Goal: Task Accomplishment & Management: Manage account settings

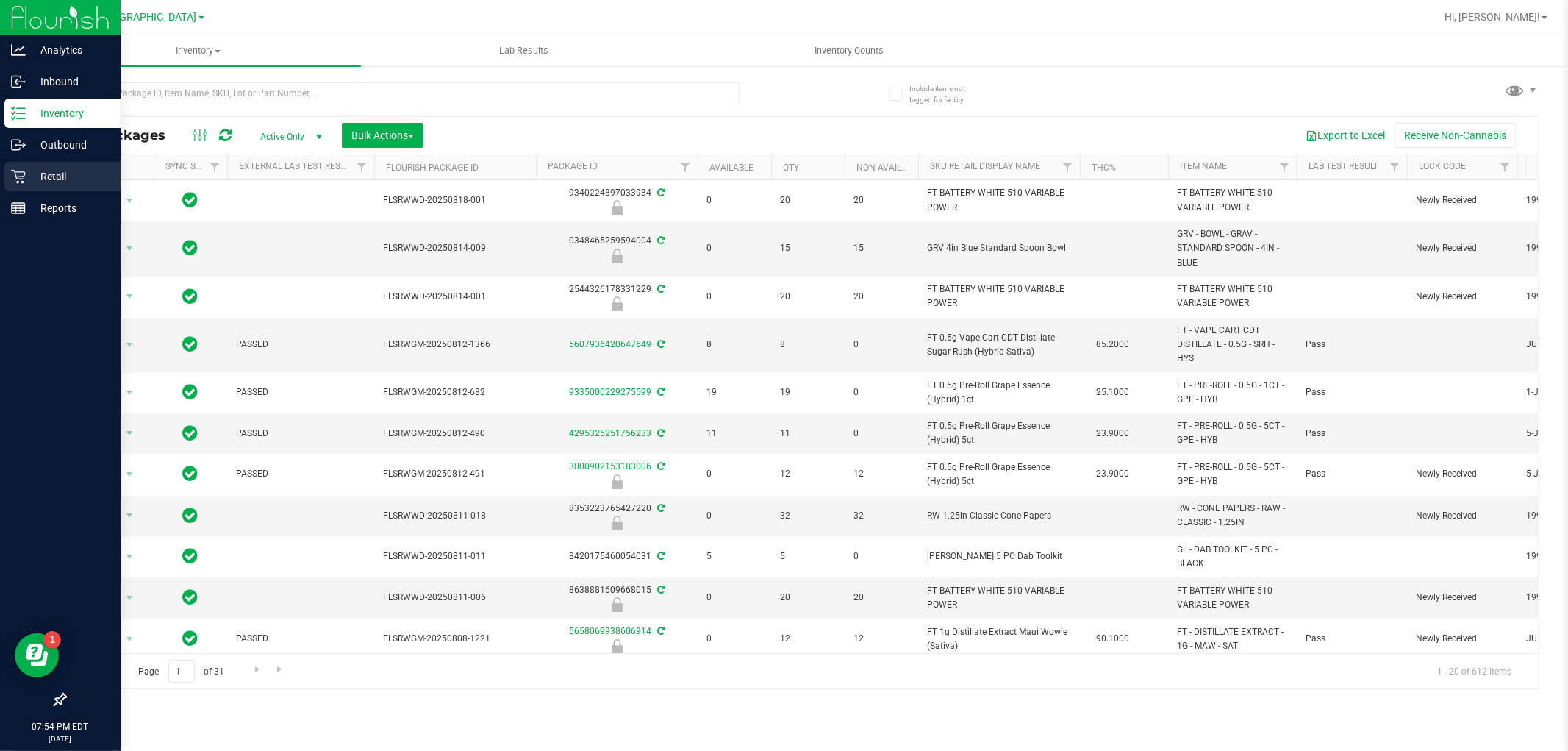
click at [57, 182] on p "Retail" at bounding box center [70, 176] width 89 height 18
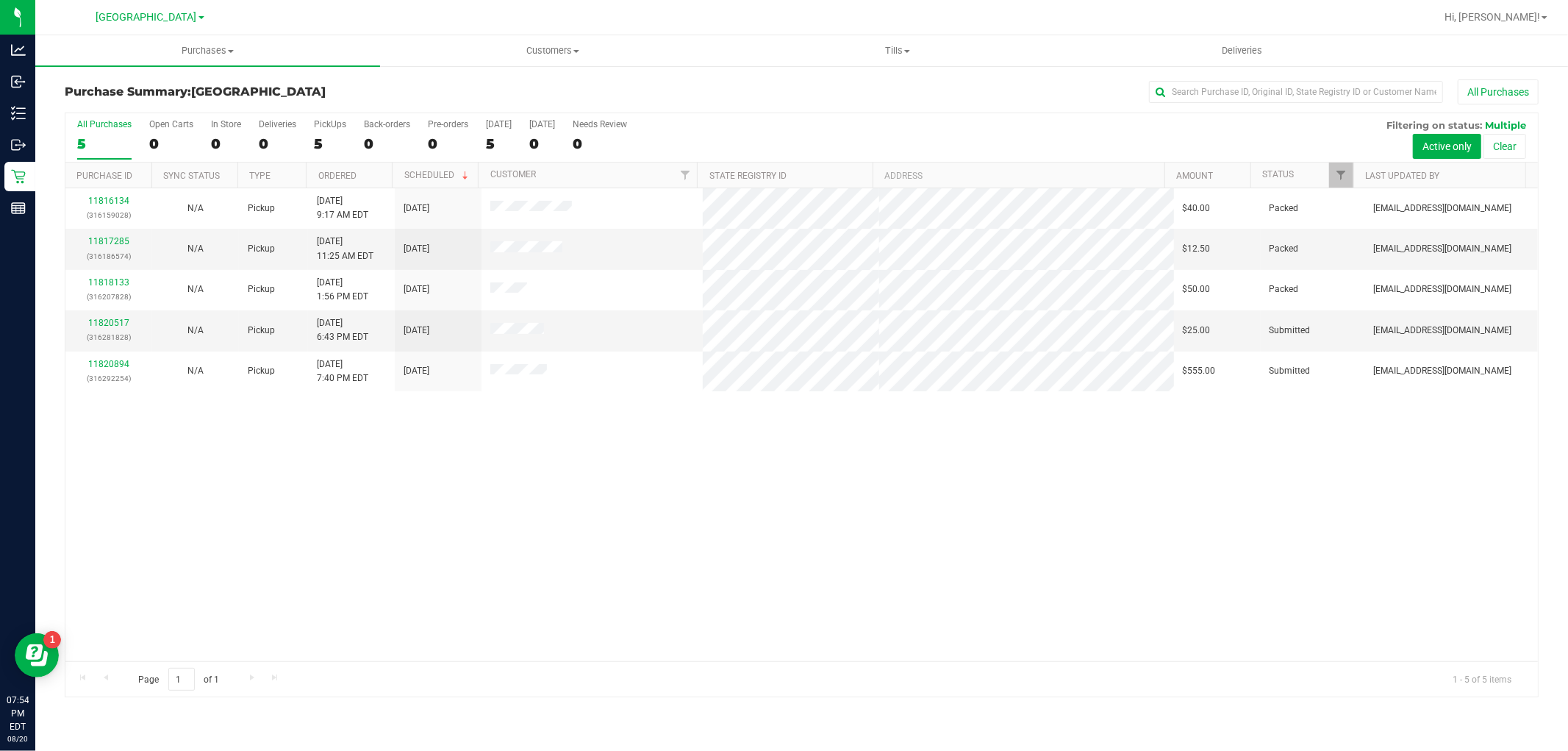
click at [539, 452] on div "11816134 (316159028) N/A Pickup [DATE] 9:17 AM EDT 8/20/2025 $40.00 Packed [EMA…" at bounding box center [801, 425] width 1473 height 473
click at [90, 325] on link "11820517" at bounding box center [109, 323] width 41 height 10
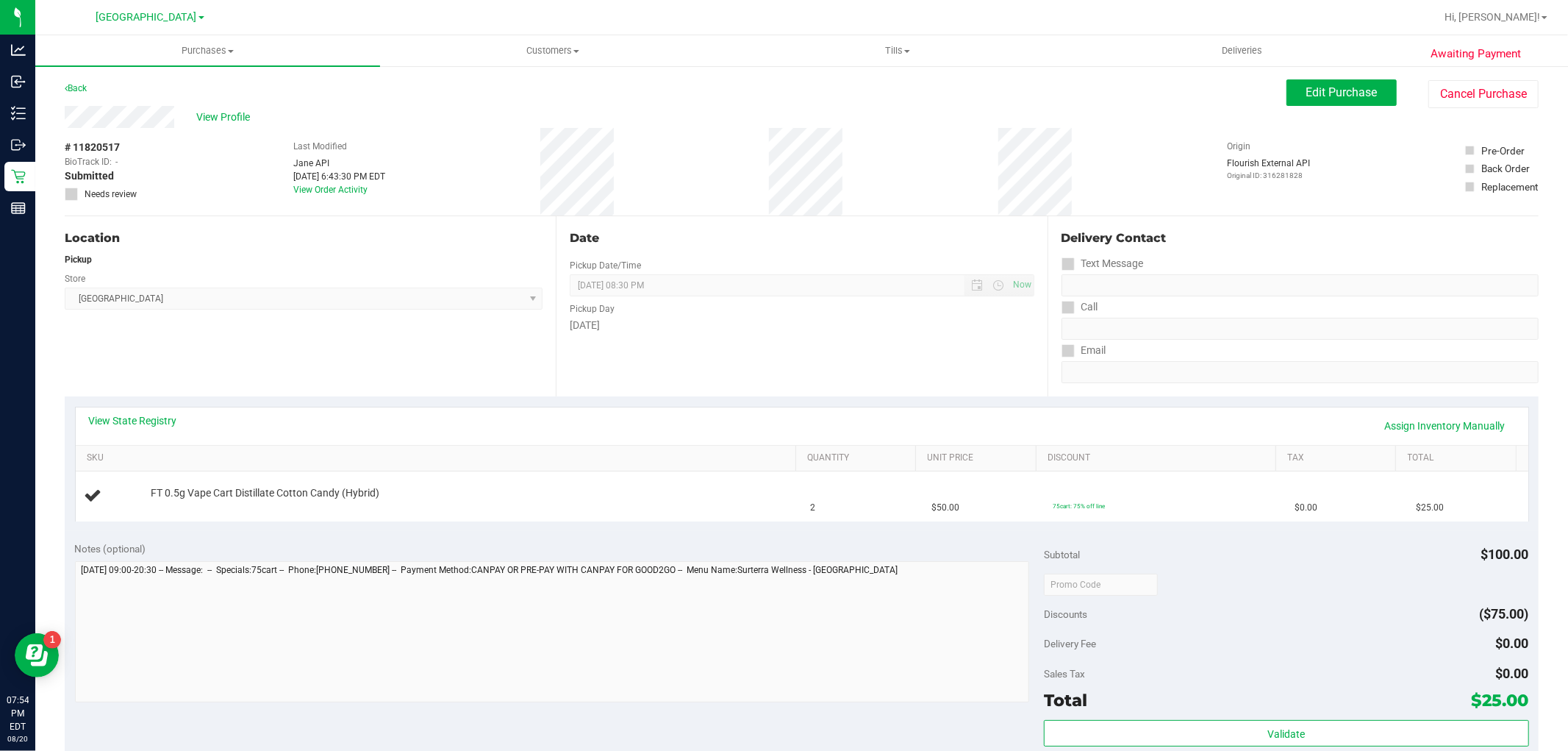
click at [386, 361] on div "Location Pickup Store [GEOGRAPHIC_DATA] WC Select Store [PERSON_NAME][GEOGRAPHI…" at bounding box center [310, 306] width 491 height 180
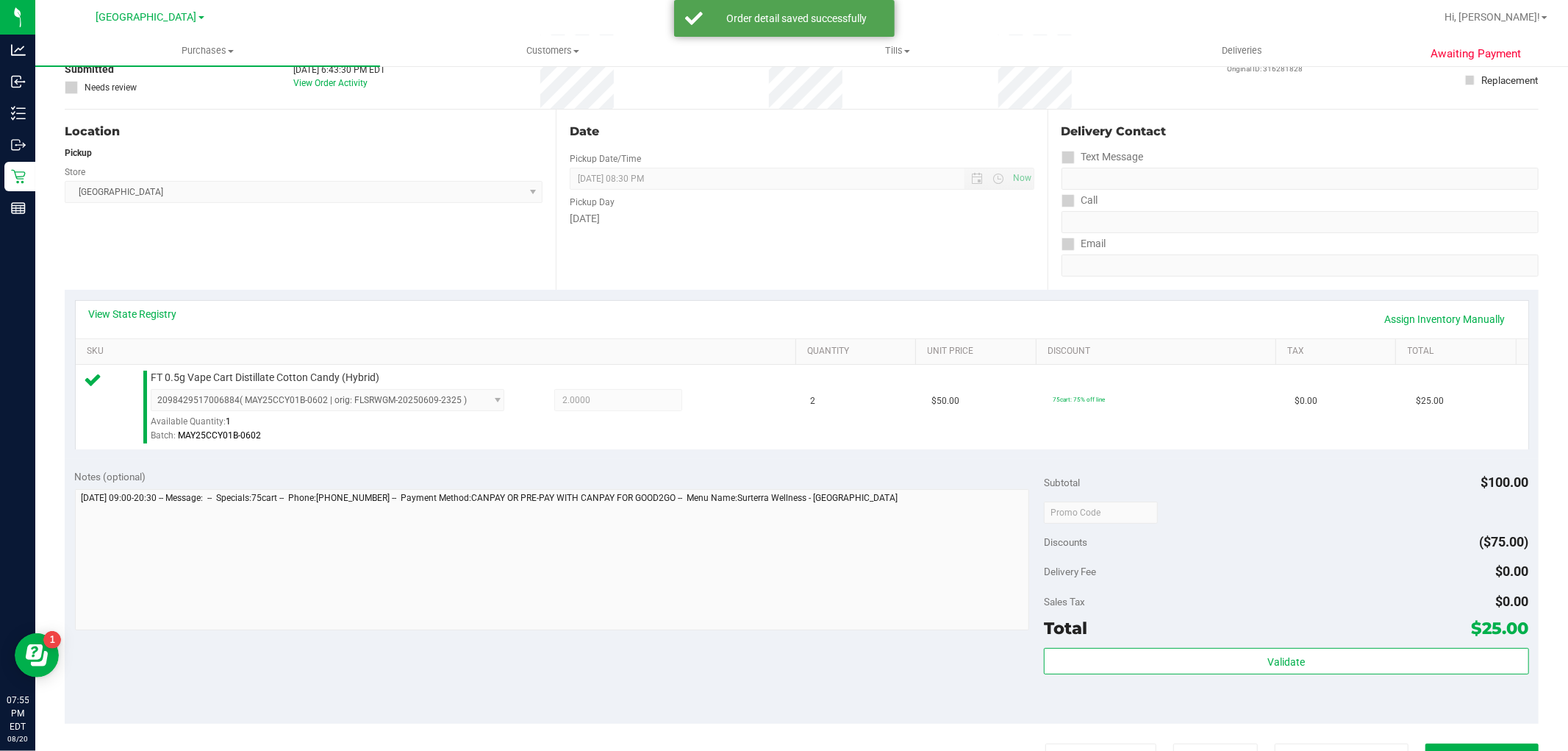
scroll to position [326, 0]
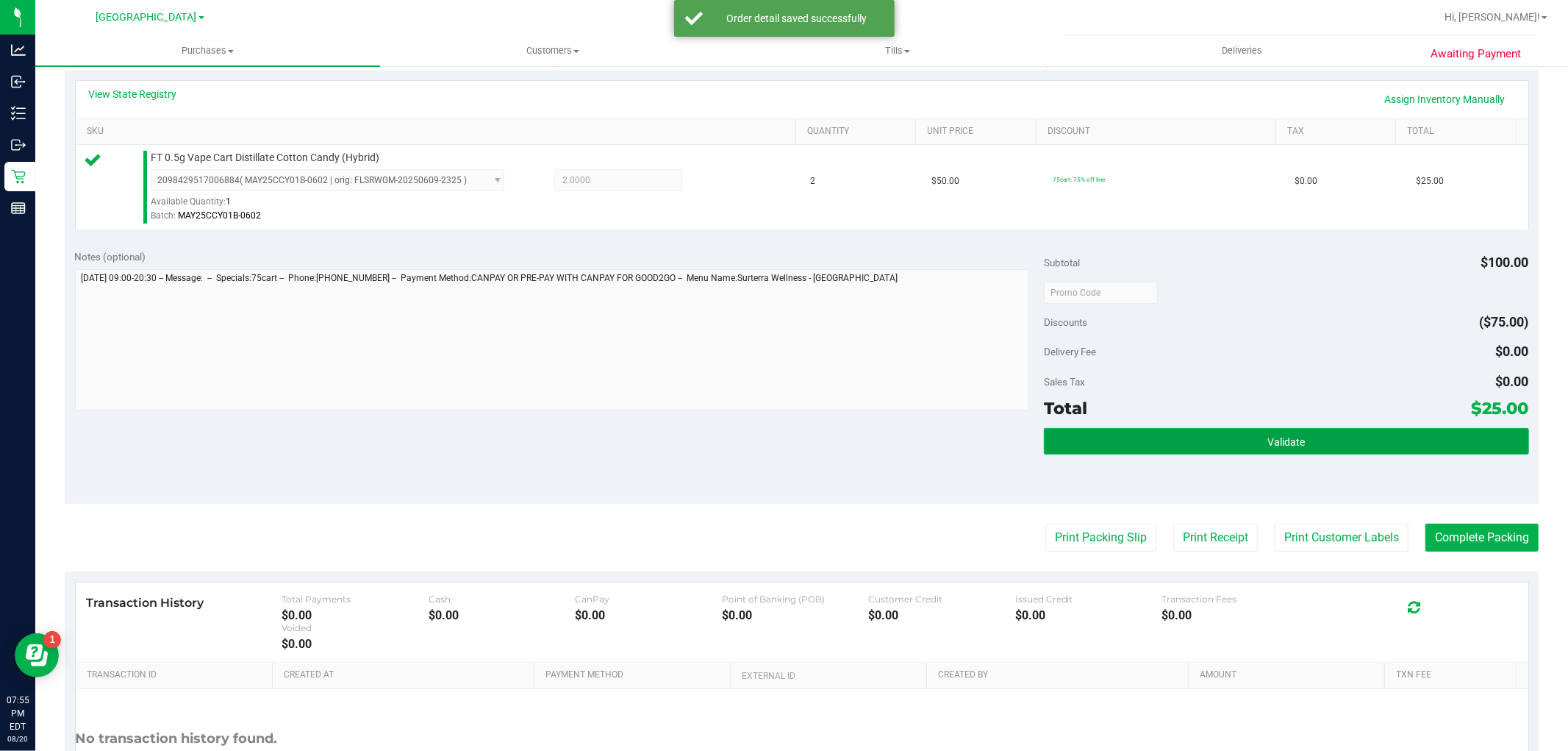
click at [1127, 436] on button "Validate" at bounding box center [1286, 442] width 485 height 26
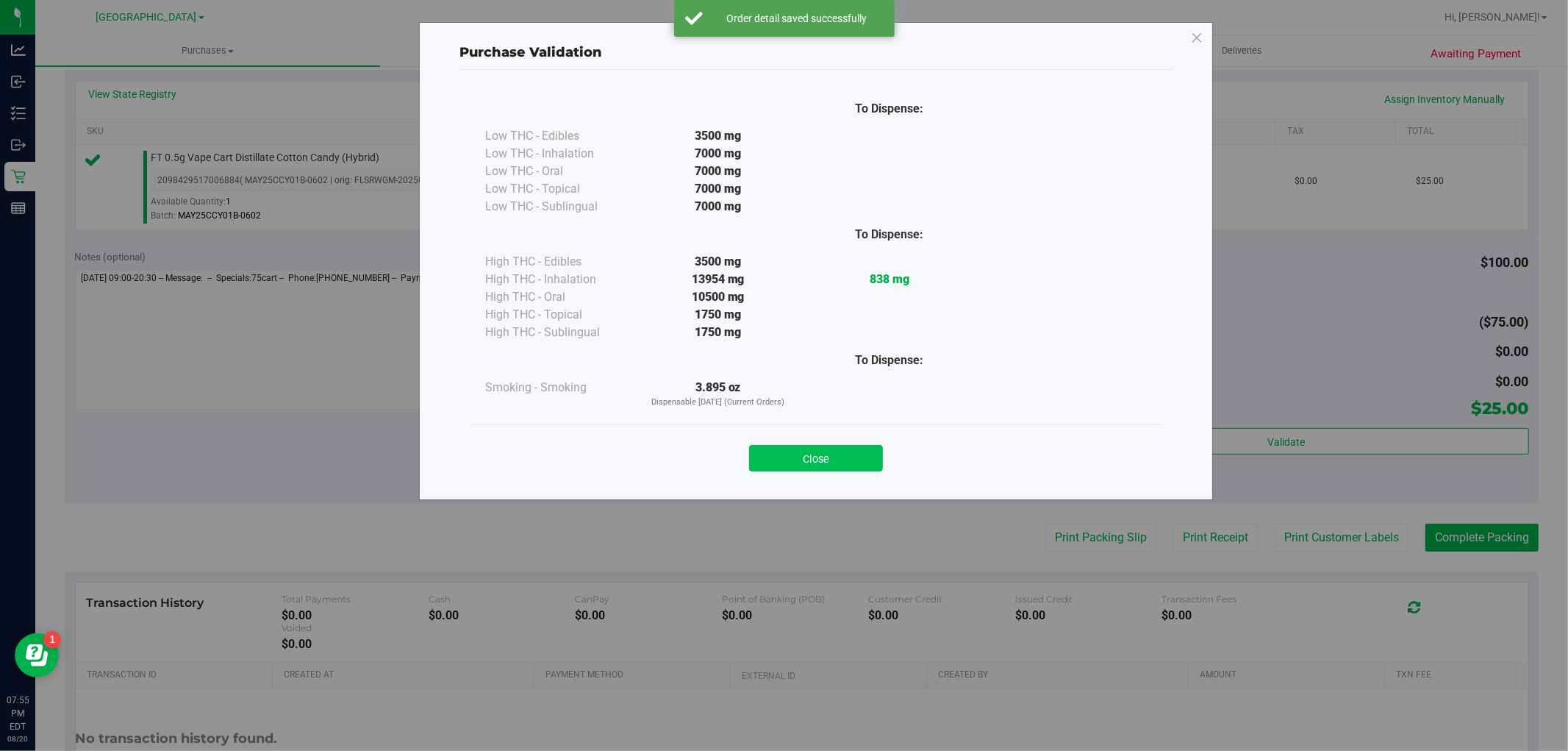
click at [831, 466] on button "Close" at bounding box center [816, 459] width 134 height 26
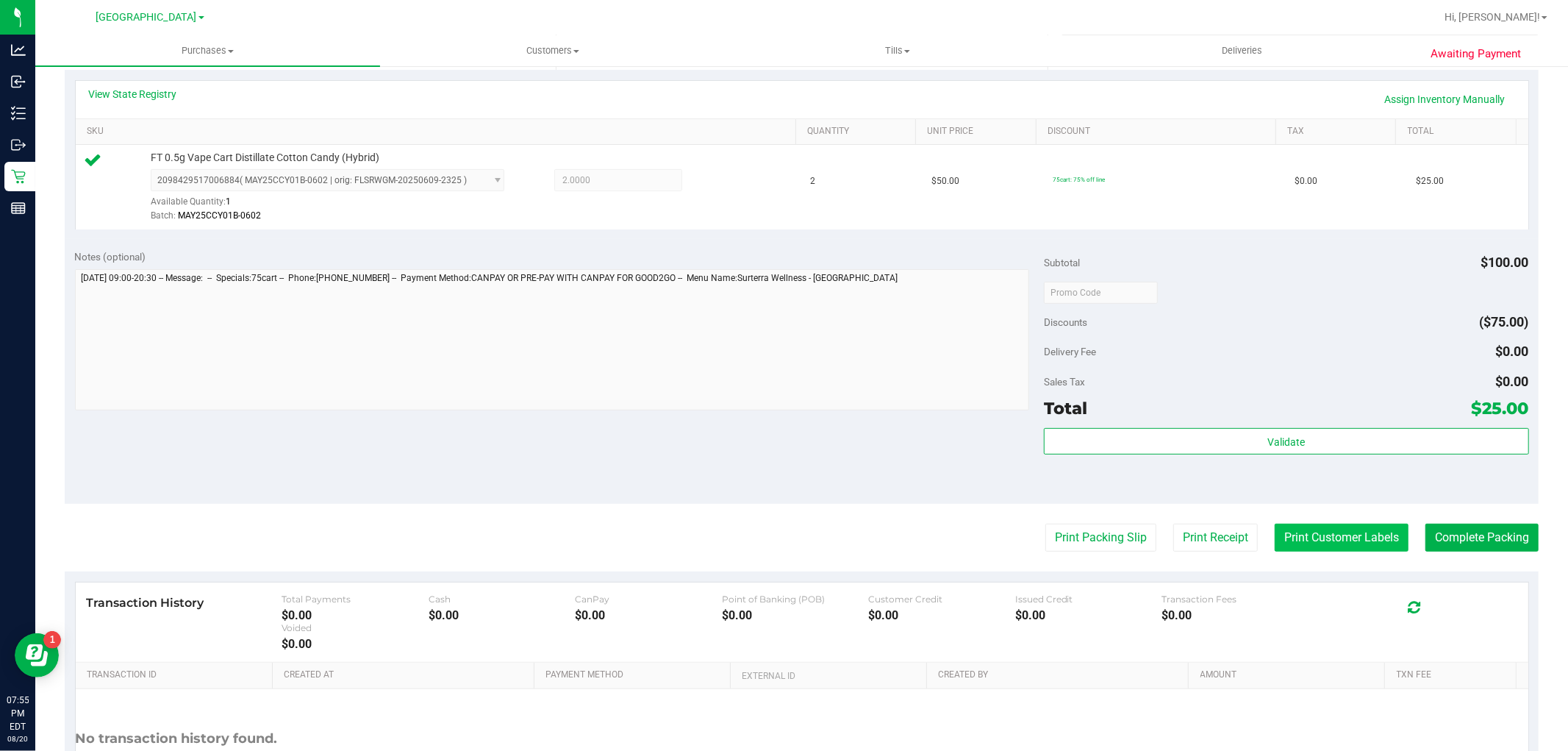
click at [1333, 536] on button "Print Customer Labels" at bounding box center [1342, 538] width 134 height 28
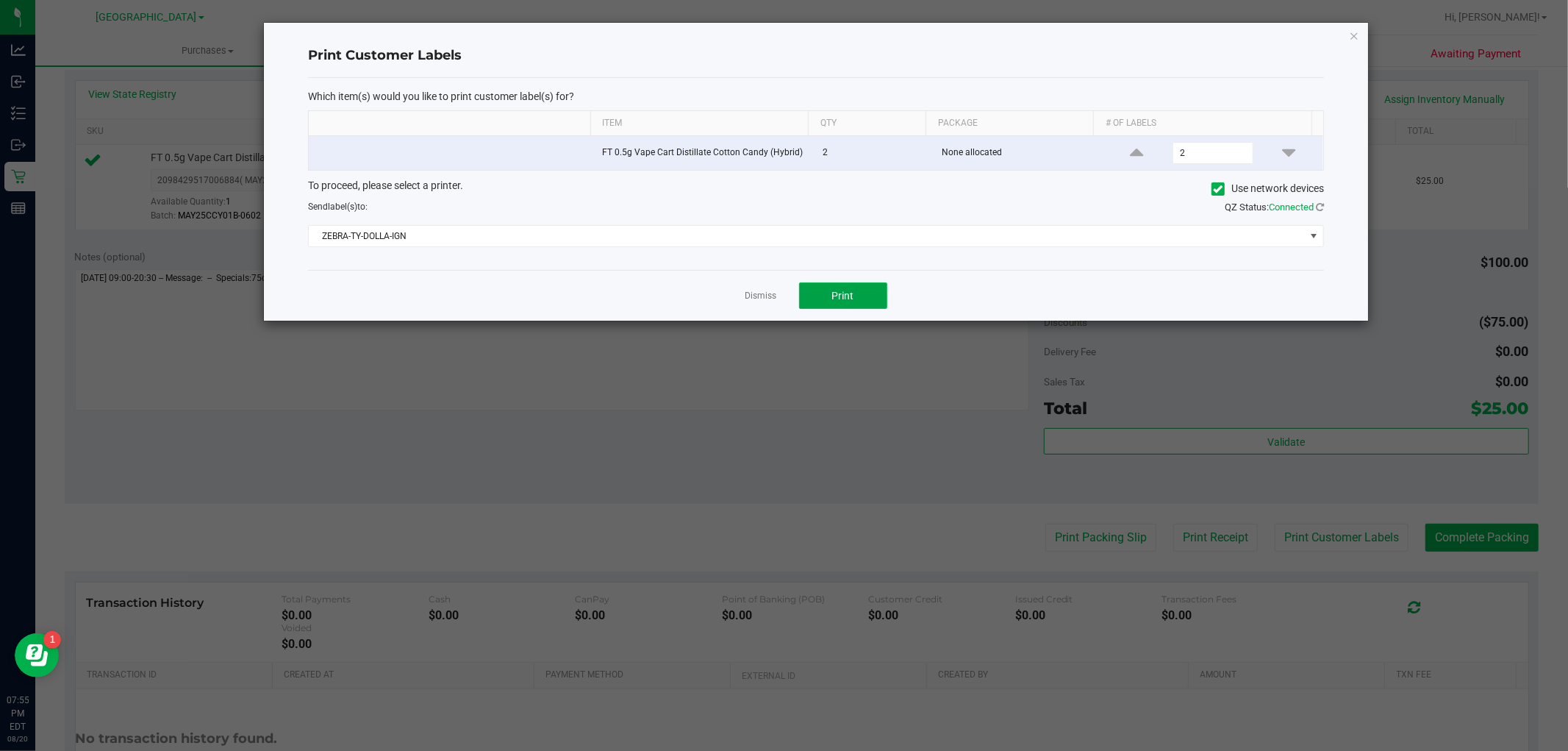
click at [833, 292] on span "Print" at bounding box center [843, 295] width 22 height 11
drag, startPoint x: 762, startPoint y: 294, endPoint x: 890, endPoint y: 332, distance: 133.5
click at [765, 295] on link "Dismiss" at bounding box center [762, 295] width 32 height 12
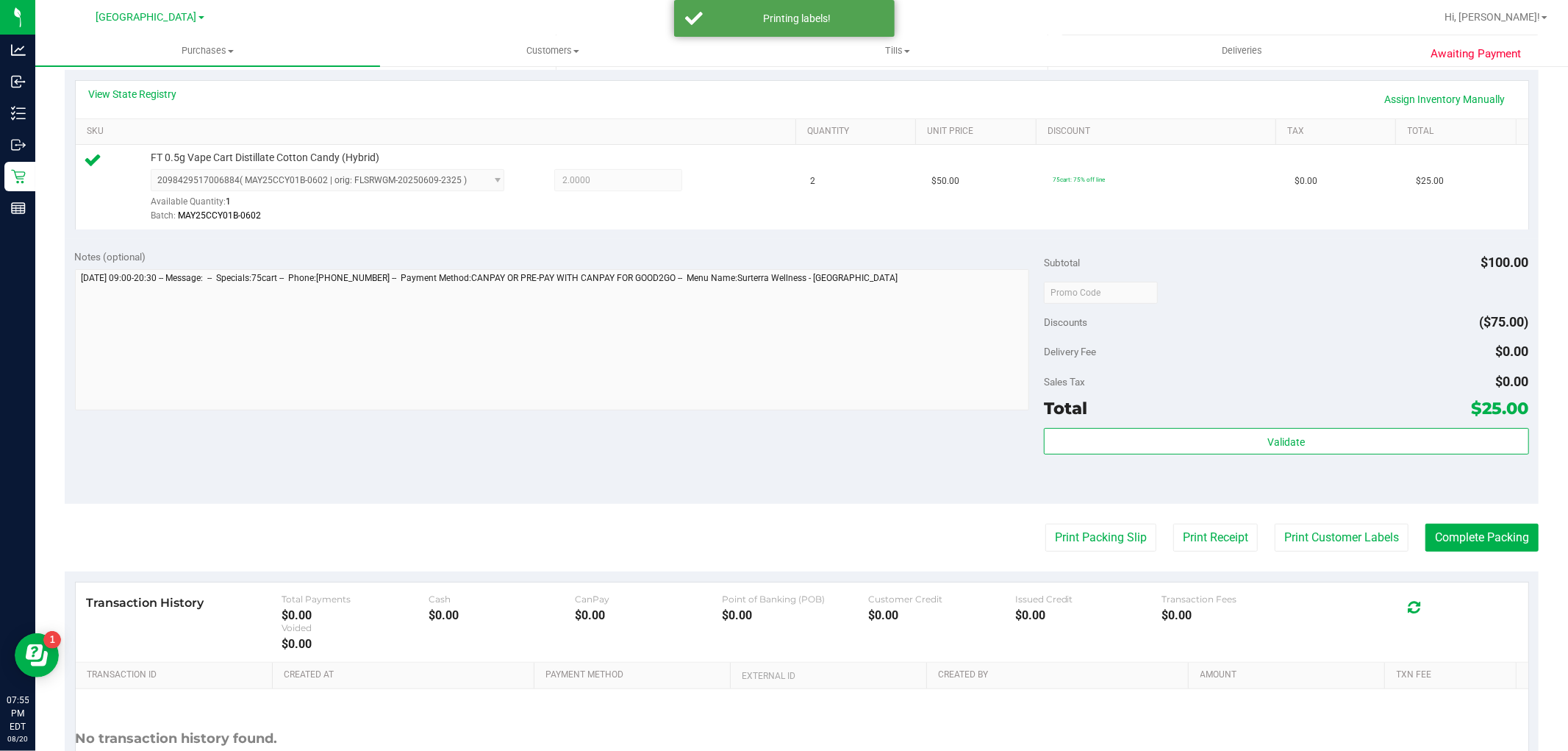
click at [1442, 552] on purchase-details "Back Edit Purchase Cancel Purchase View Profile # 11820517 BioTrack ID: - Submi…" at bounding box center [801, 299] width 1474 height 1093
click at [1436, 538] on button "Complete Packing" at bounding box center [1482, 538] width 113 height 28
